Goal: Task Accomplishment & Management: Complete application form

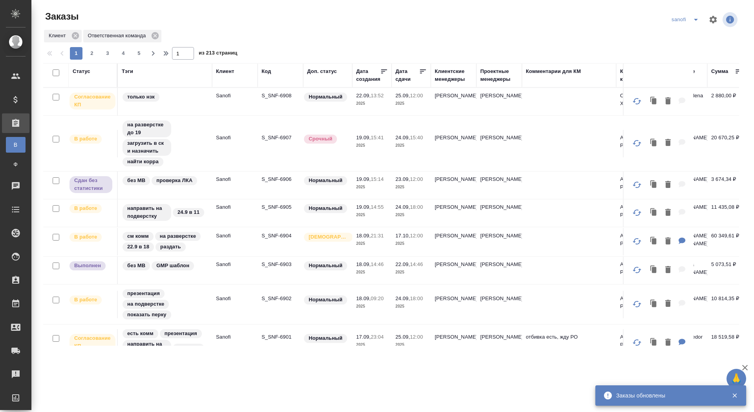
scroll to position [46, 0]
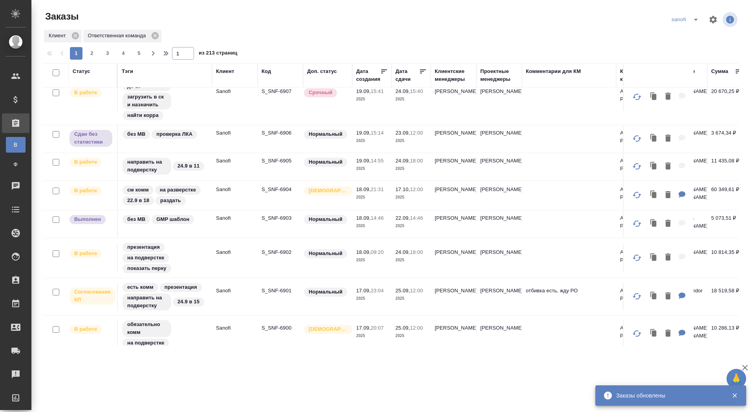
click at [290, 287] on tr "Согласование КП есть комм презентация направить на подверстку 24.9 в 15 Sanofi …" at bounding box center [658, 297] width 1230 height 37
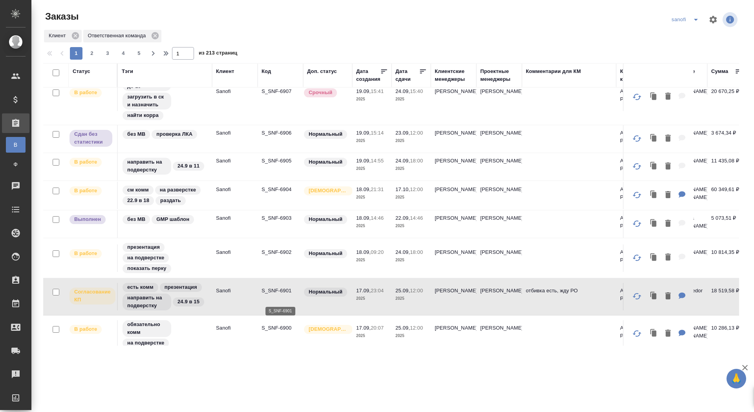
click at [271, 295] on p "S_SNF-6901" at bounding box center [281, 291] width 38 height 8
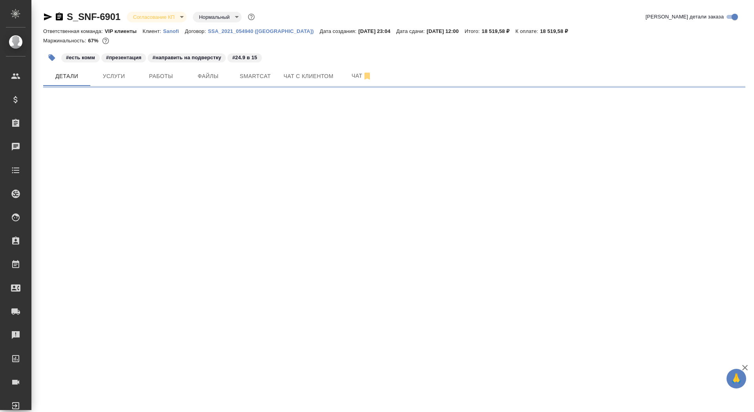
select select "RU"
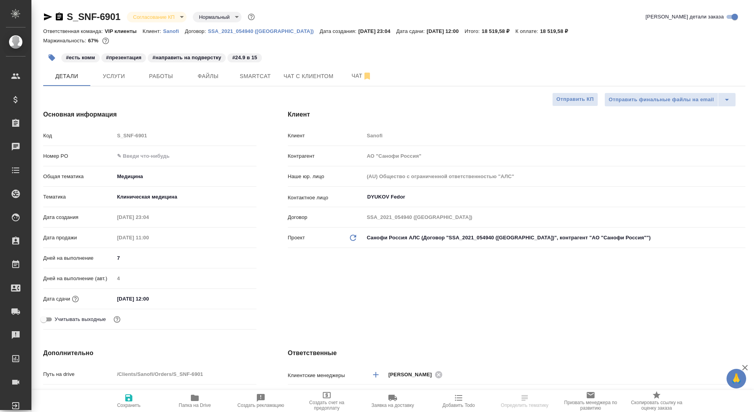
type textarea "x"
type input "[PERSON_NAME]"
type input "Комаров Роман"
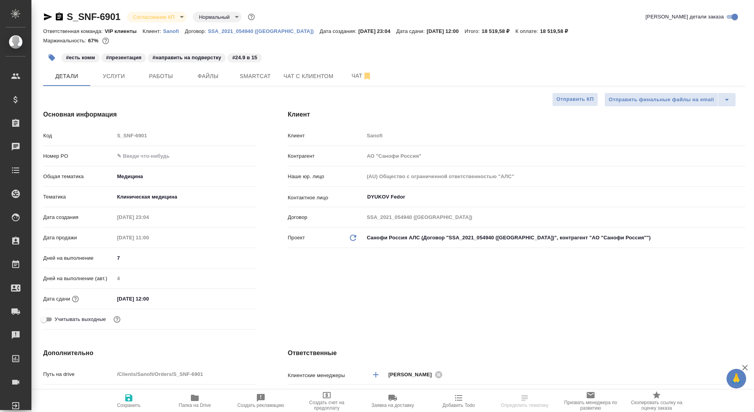
click at [140, 154] on input "text" at bounding box center [185, 155] width 142 height 11
paste input "E005867062"
type input "E005867062"
type textarea "x"
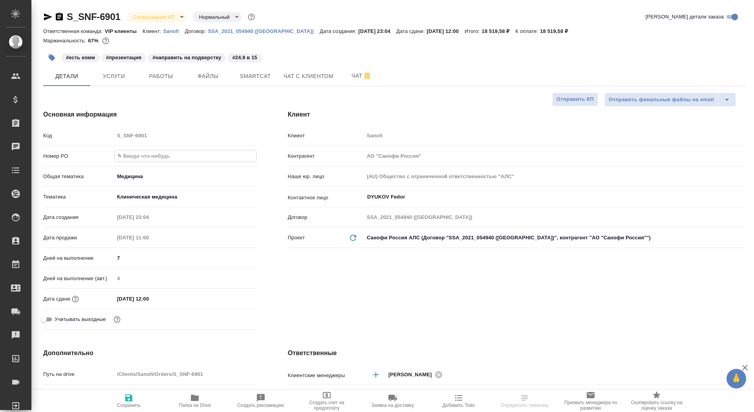
type textarea "x"
type input "E005867062"
click at [132, 406] on span "Сохранить" at bounding box center [129, 405] width 24 height 5
type textarea "x"
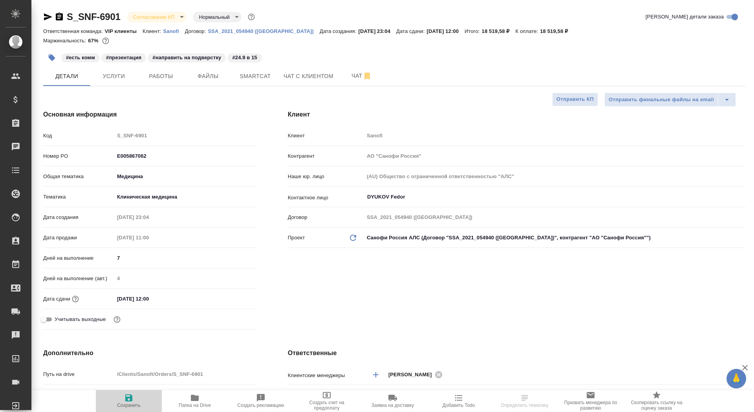
type textarea "x"
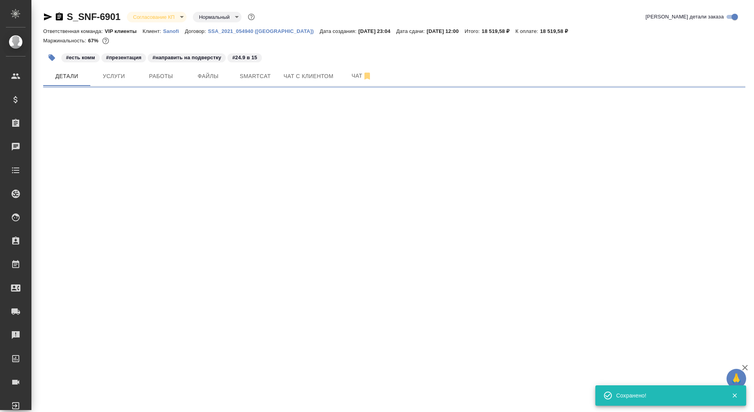
select select "RU"
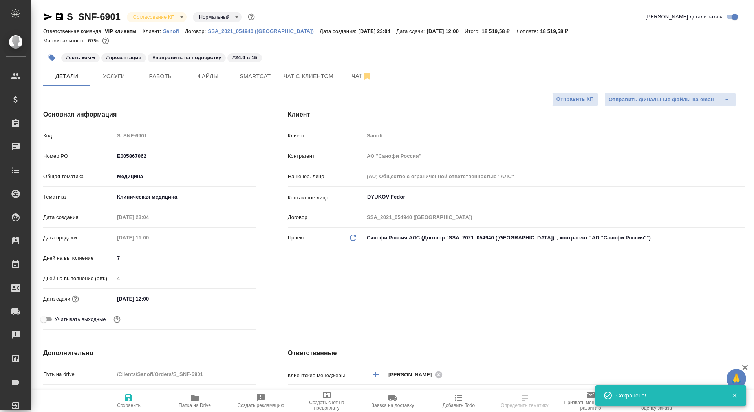
type textarea "x"
click at [132, 405] on span "Сохранить" at bounding box center [129, 405] width 24 height 5
type textarea "x"
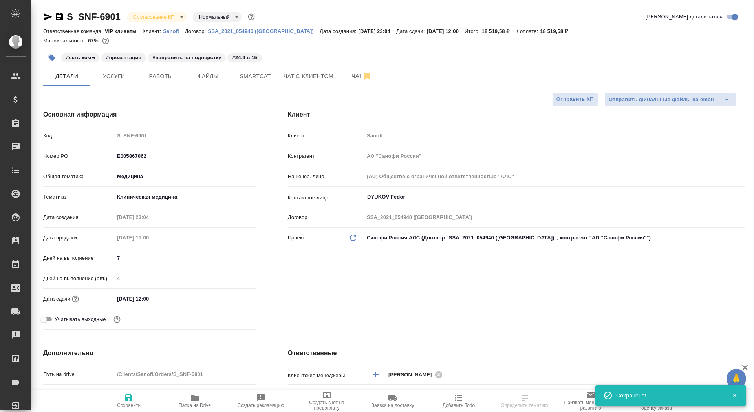
type textarea "x"
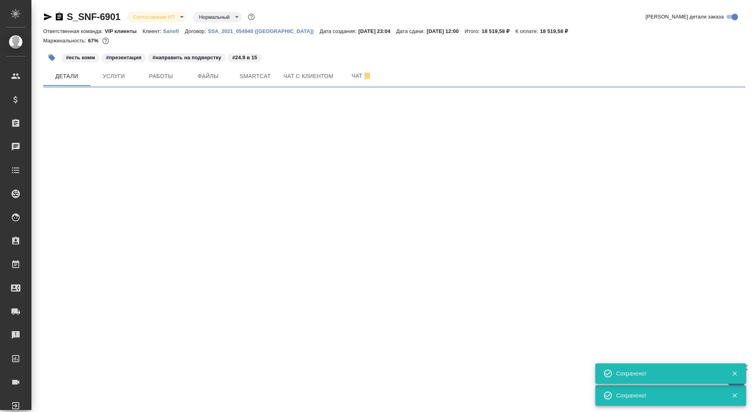
click at [166, 17] on body "🙏 .cls-1 fill:#fff; AWATERA Saydasheva Dilyara Клиенты Спецификации Заказы 0 Ча…" at bounding box center [377, 206] width 754 height 412
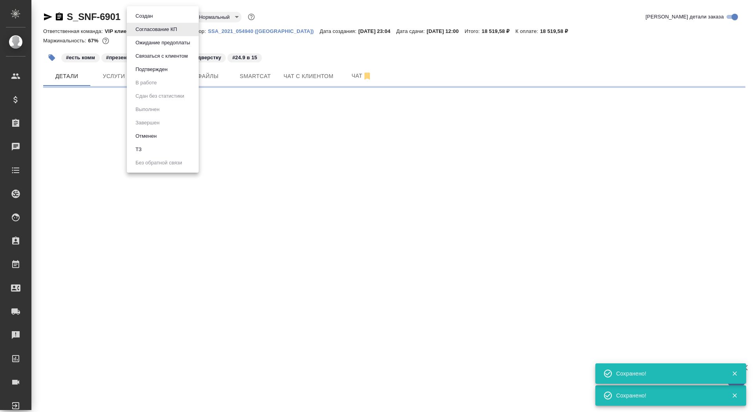
select select "RU"
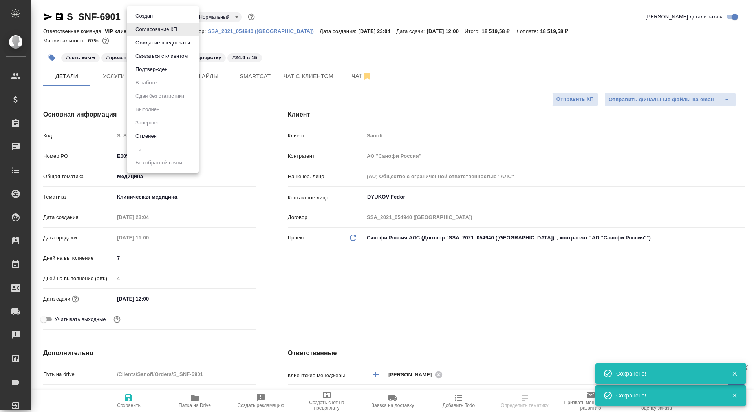
type textarea "x"
click at [162, 69] on button "Подтвержден" at bounding box center [151, 69] width 37 height 9
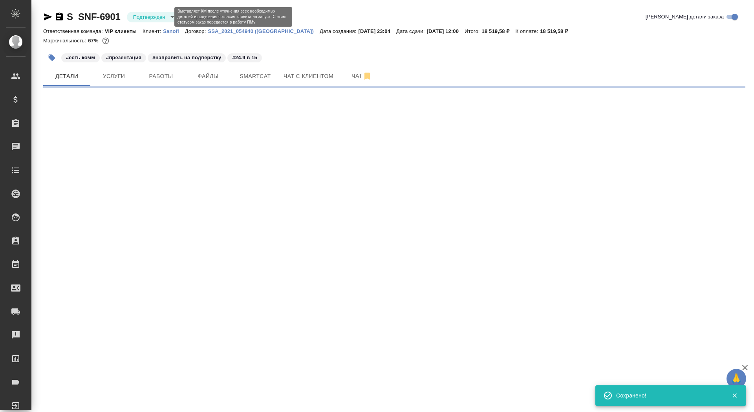
click at [156, 18] on body "🙏 .cls-1 fill:#fff; AWATERA Saydasheva Dilyara Клиенты Спецификации Заказы 0 Ча…" at bounding box center [377, 206] width 754 height 412
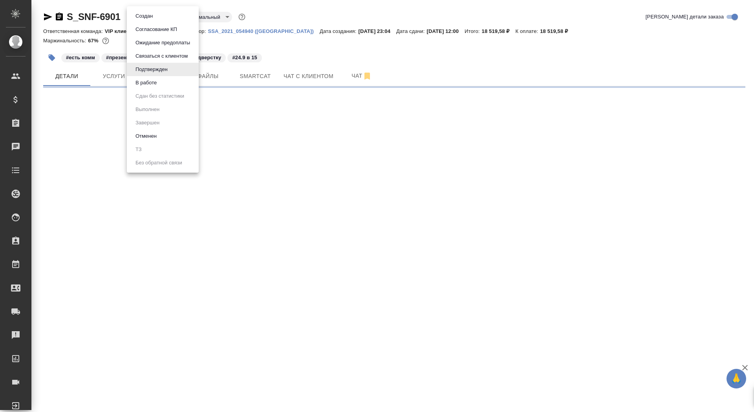
select select "RU"
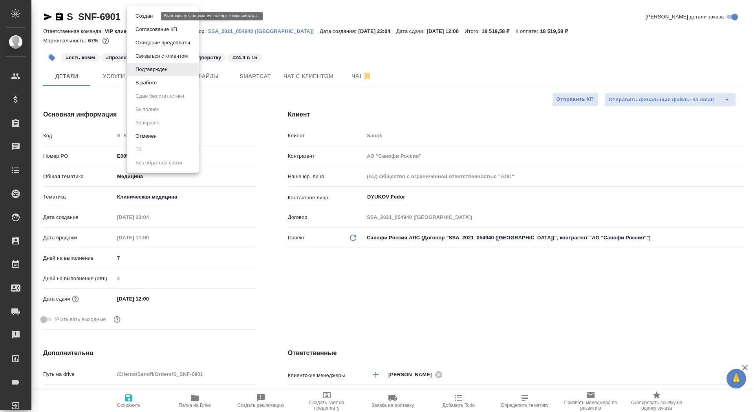
type textarea "x"
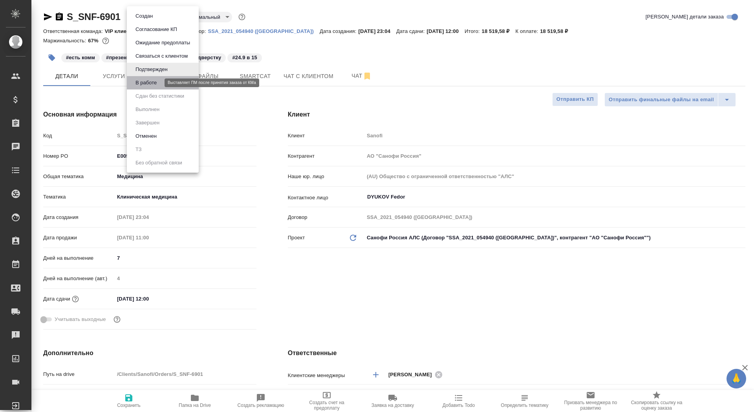
click at [158, 80] on button "В работе" at bounding box center [146, 83] width 26 height 9
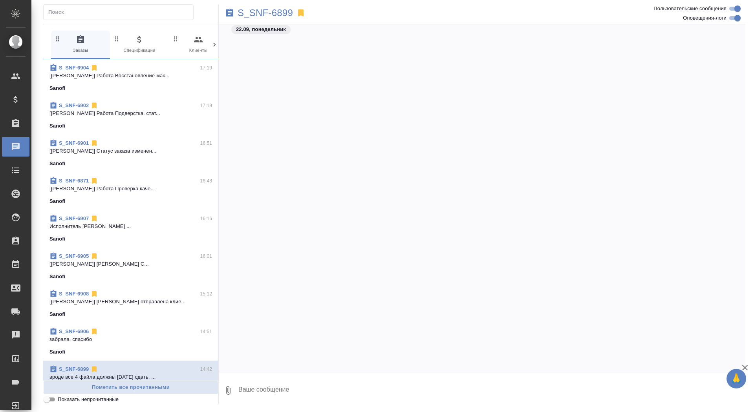
scroll to position [53120, 0]
